Goal: Task Accomplishment & Management: Manage account settings

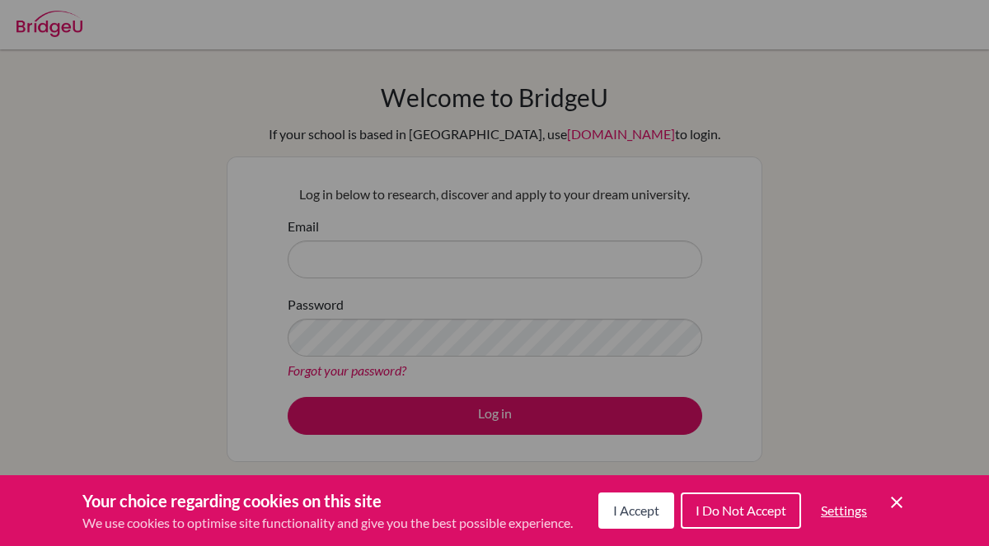
click at [897, 502] on icon "Save and close" at bounding box center [897, 503] width 12 height 12
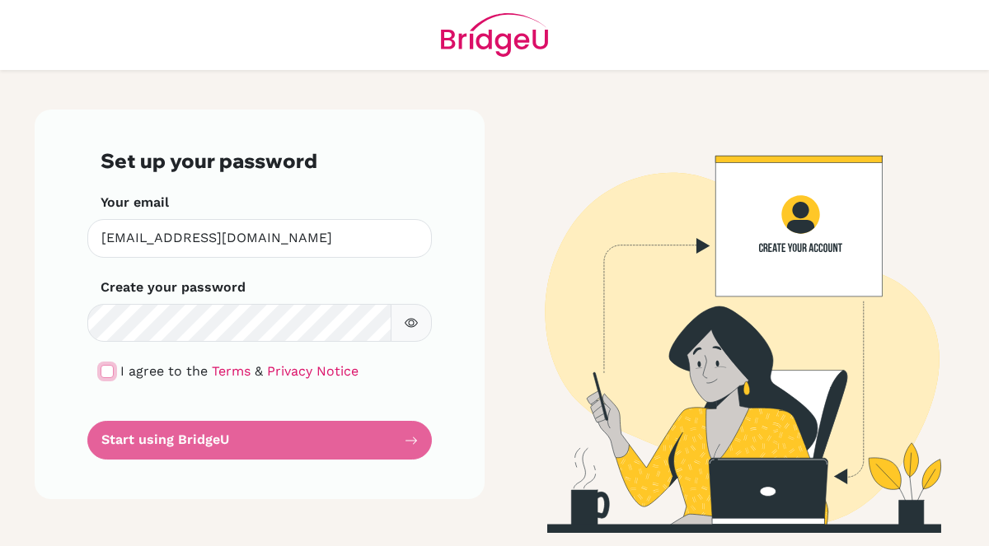
click at [108, 373] on input "checkbox" at bounding box center [107, 371] width 13 height 13
checkbox input "true"
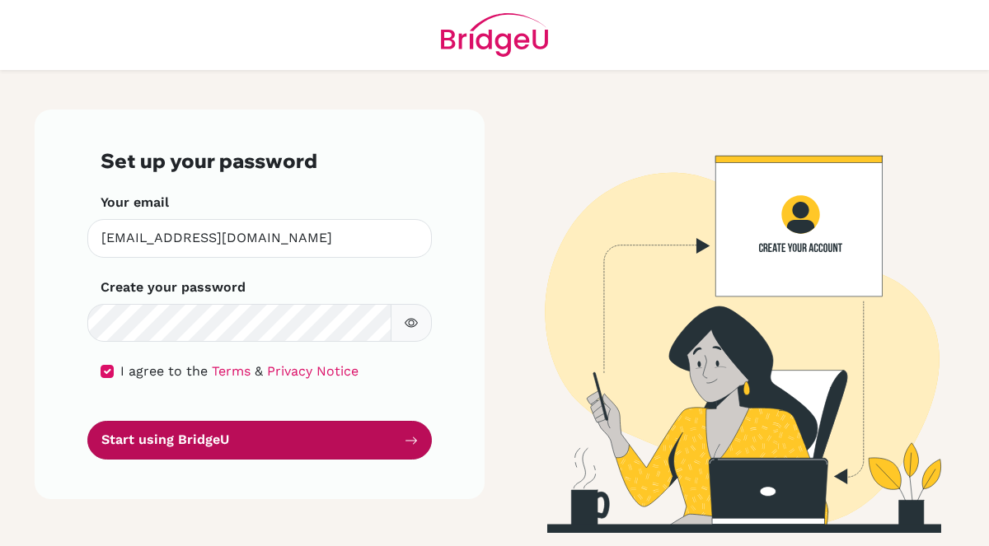
click at [191, 443] on button "Start using BridgeU" at bounding box center [259, 440] width 345 height 39
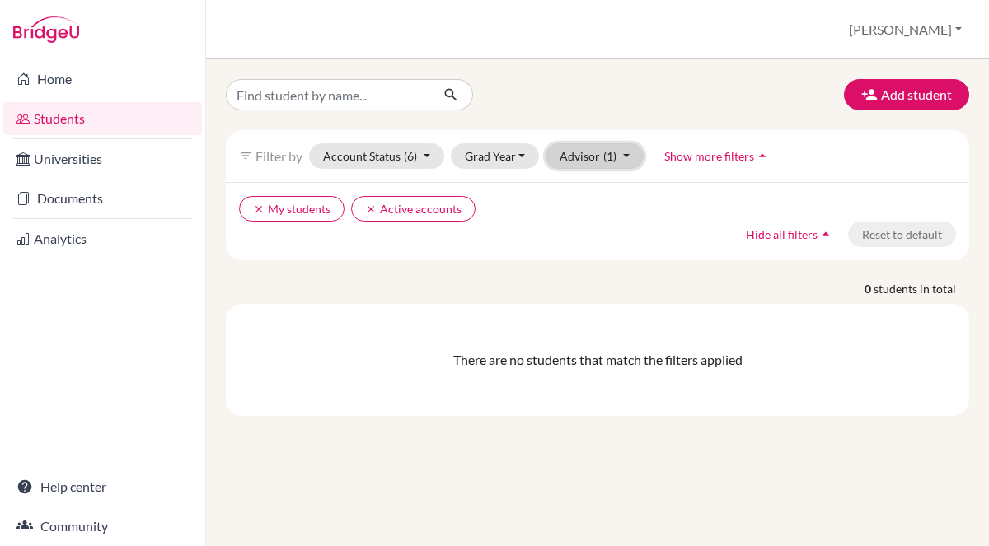
click at [597, 158] on button "Advisor (1)" at bounding box center [595, 156] width 98 height 26
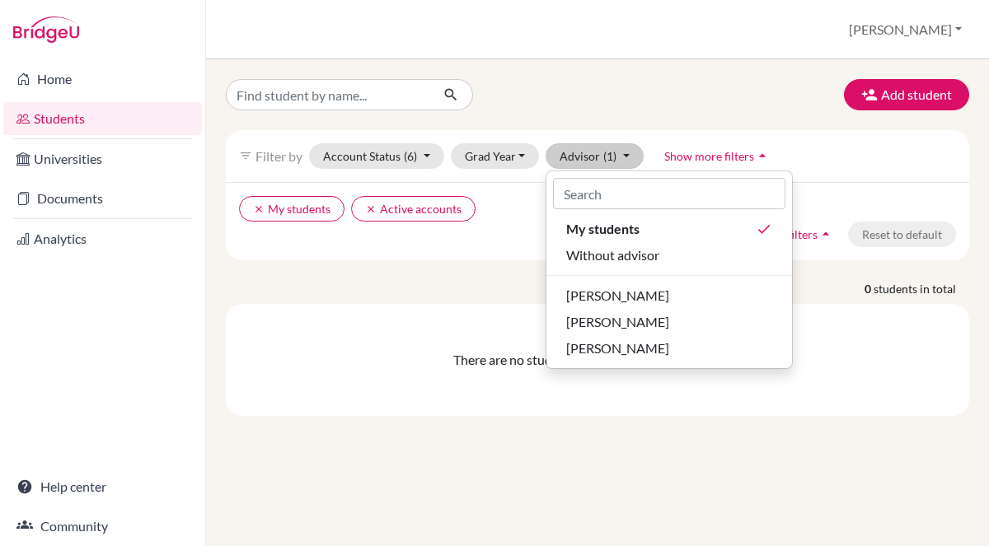
click at [80, 115] on link "Students" at bounding box center [102, 118] width 199 height 33
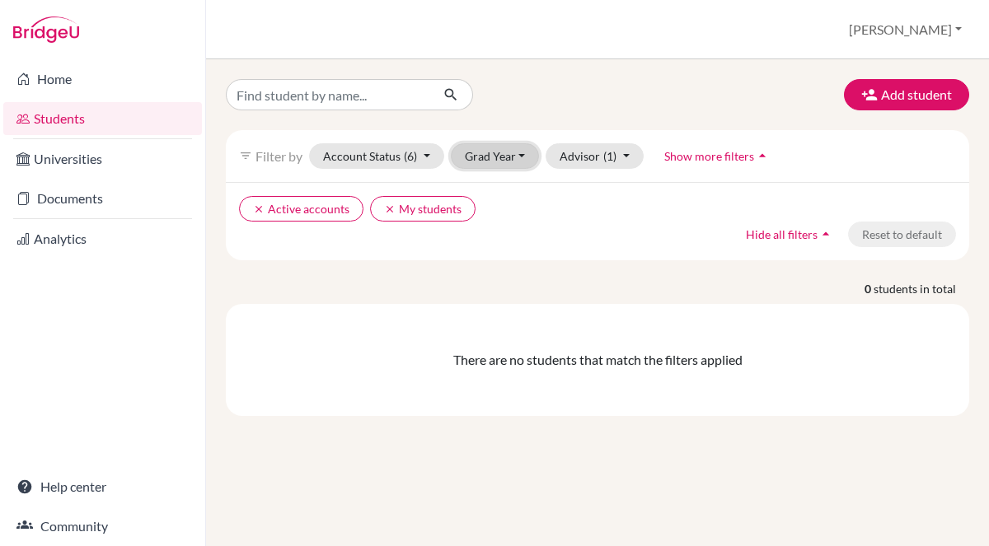
click at [504, 157] on button "Grad Year" at bounding box center [495, 156] width 89 height 26
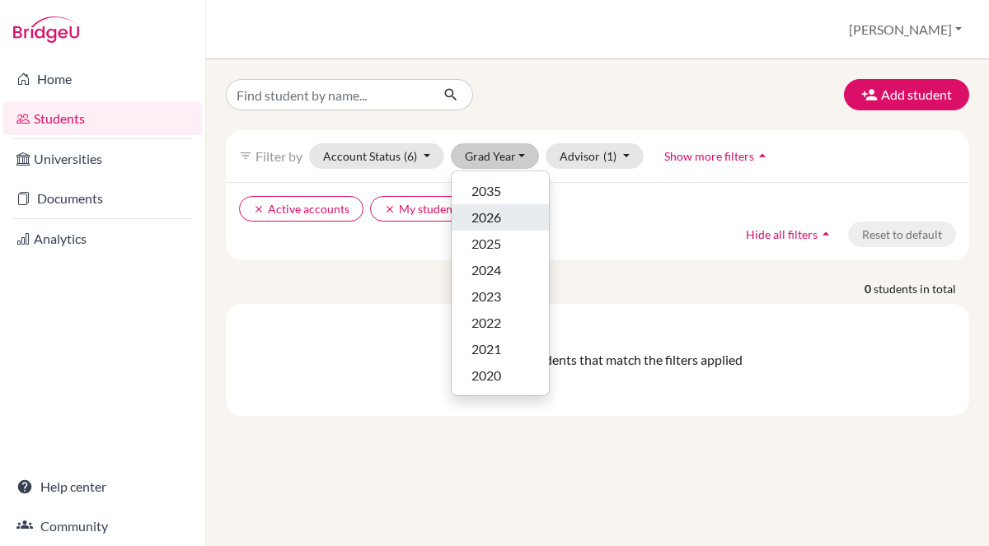
click at [486, 223] on span "2026" at bounding box center [486, 218] width 30 height 20
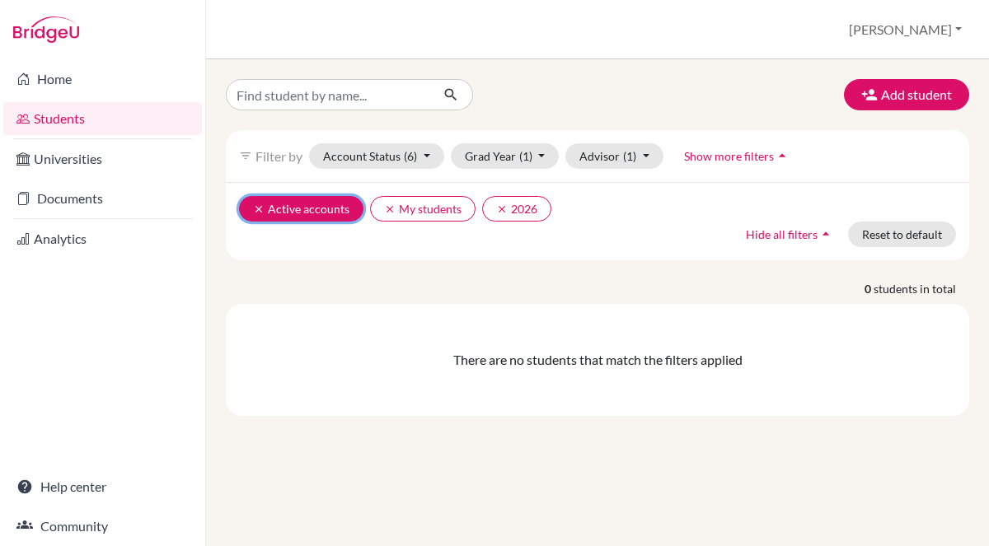
click at [319, 213] on button "clear Active accounts" at bounding box center [301, 209] width 124 height 26
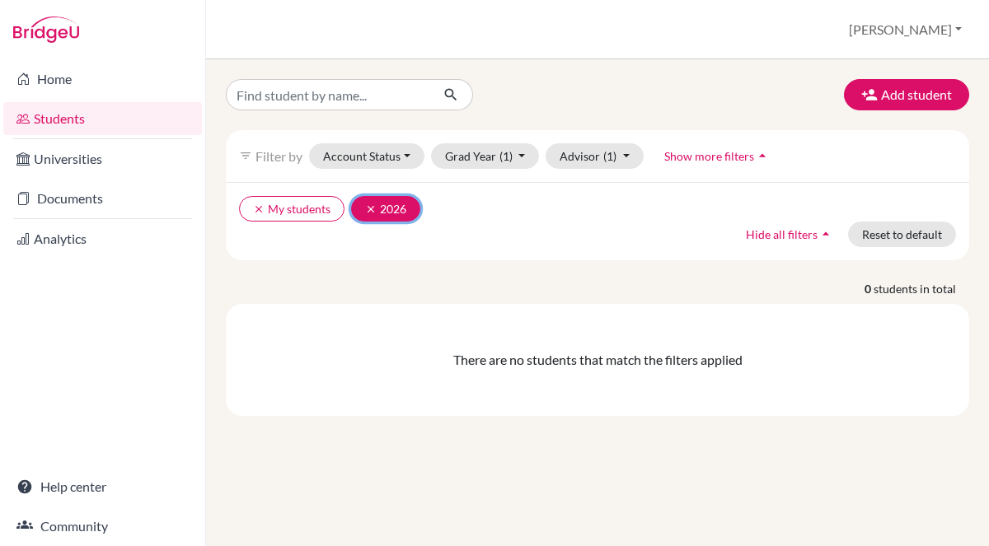
click at [396, 208] on button "clear 2026" at bounding box center [385, 209] width 69 height 26
